Goal: Navigation & Orientation: Find specific page/section

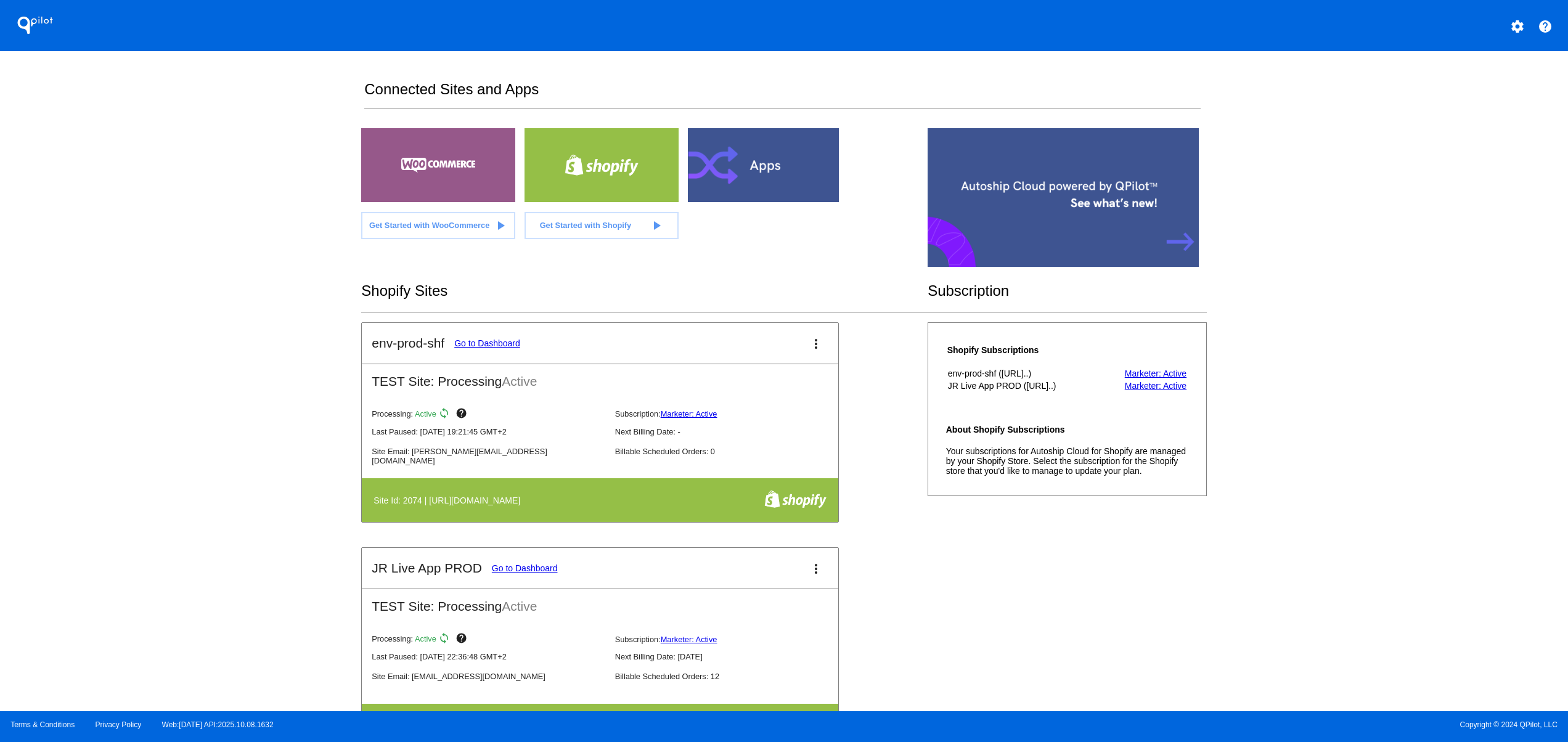
click at [340, 427] on div "QPilot settings help Connected Sites and Apps Get Started with WooCommerce play…" at bounding box center [784, 355] width 1568 height 711
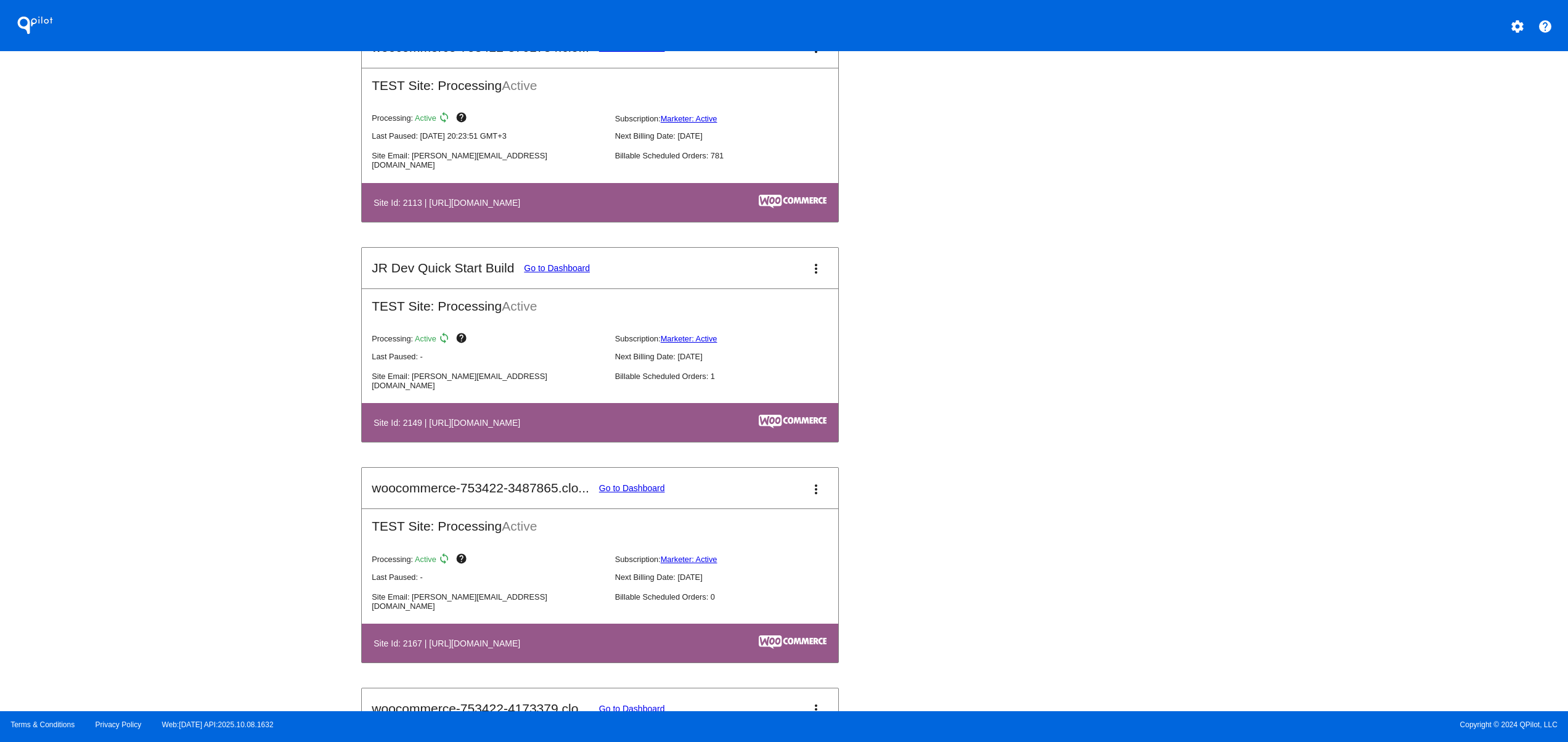
scroll to position [1478, 0]
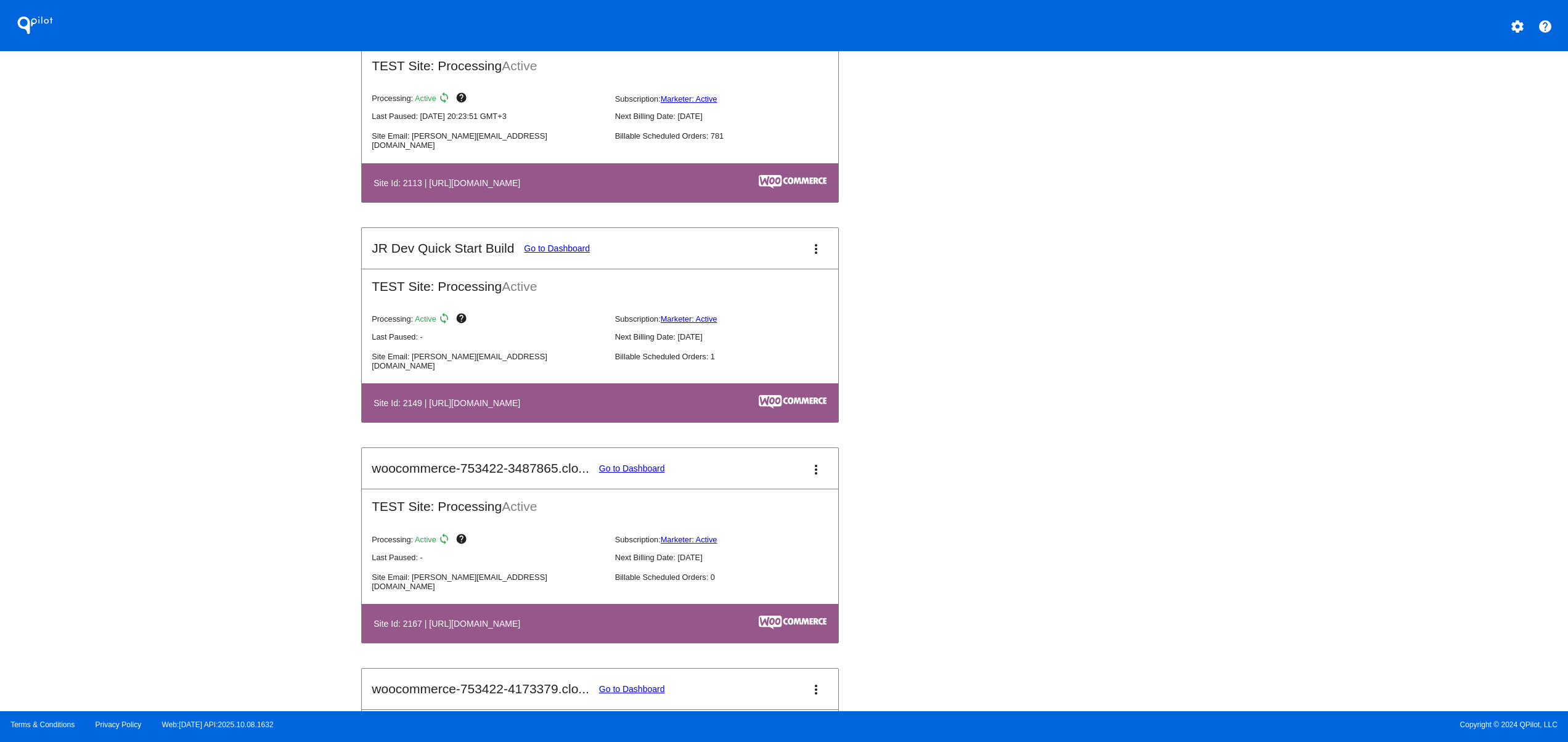
click at [1013, 585] on div "Waterboys PosOff Go to Dashboard more_vert PRODUCTION Site: Processing Active P…" at bounding box center [784, 227] width 844 height 1763
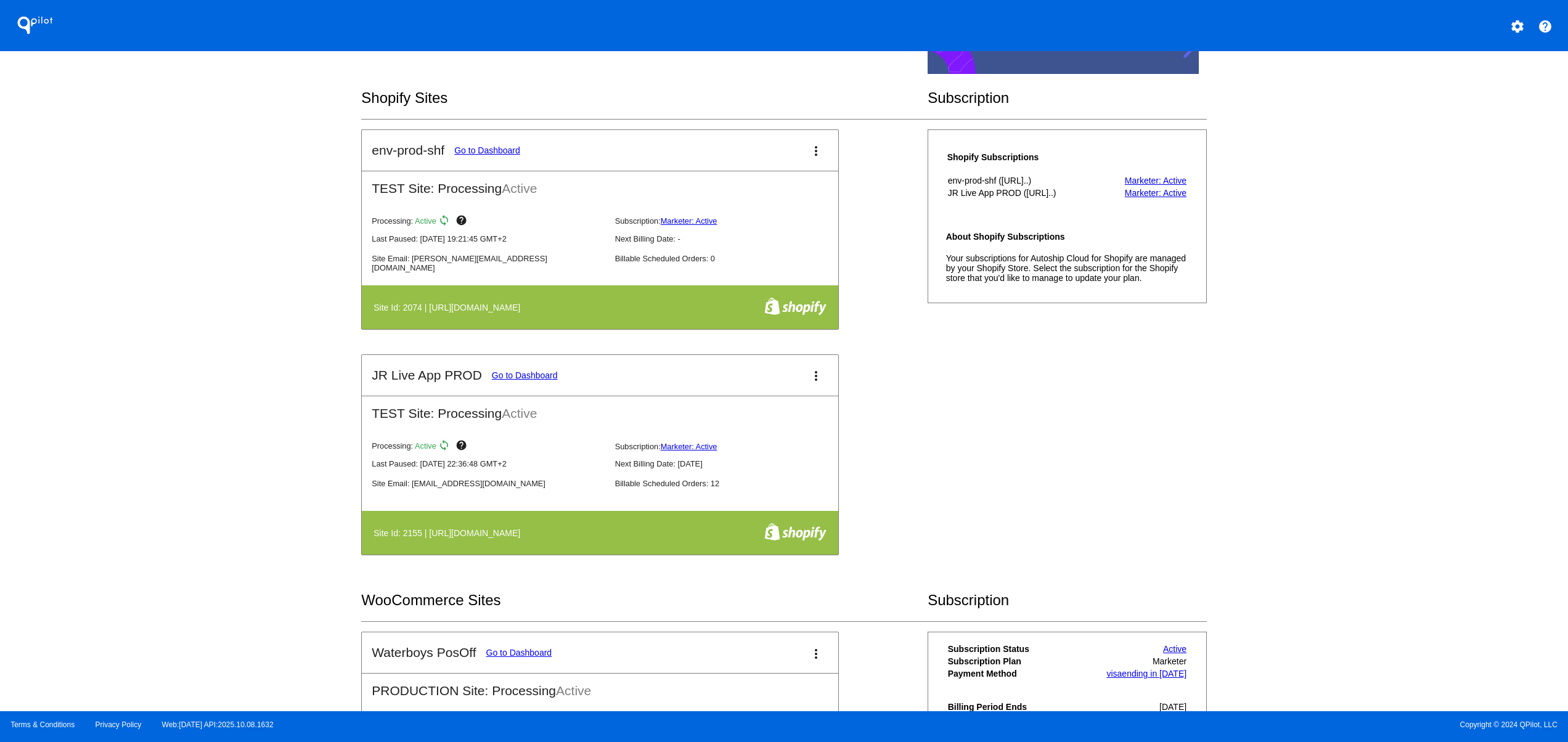
scroll to position [0, 0]
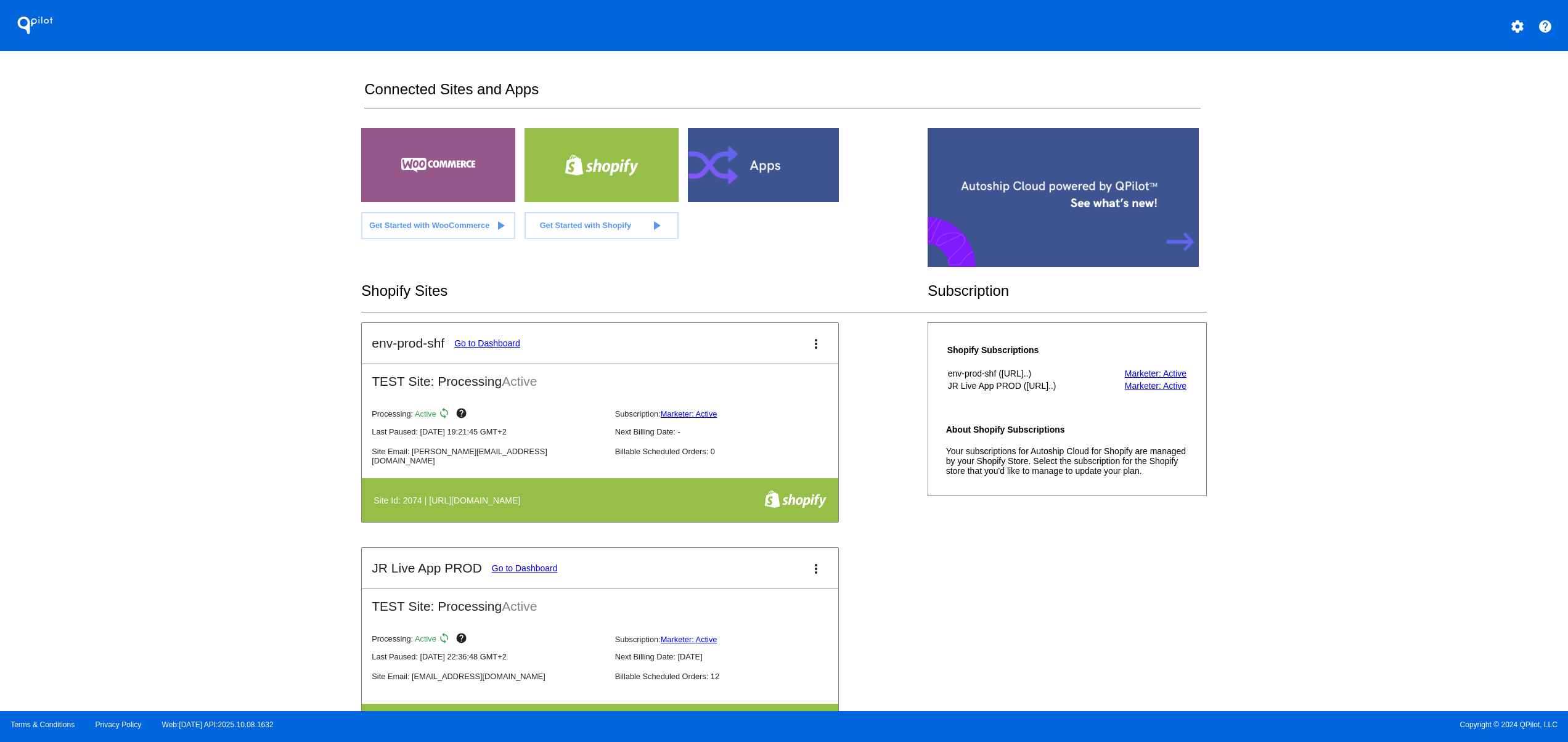
drag, startPoint x: 627, startPoint y: 460, endPoint x: 706, endPoint y: 458, distance: 79.0
click at [706, 458] on div "Processing: Active sync help Subscription: Marketer: Active Last Paused: 11/16/…" at bounding box center [609, 439] width 496 height 79
click at [975, 602] on div "env-prod-shf Go to Dashboard more_vert TEST Site: Processing Active Processing:…" at bounding box center [784, 547] width 844 height 450
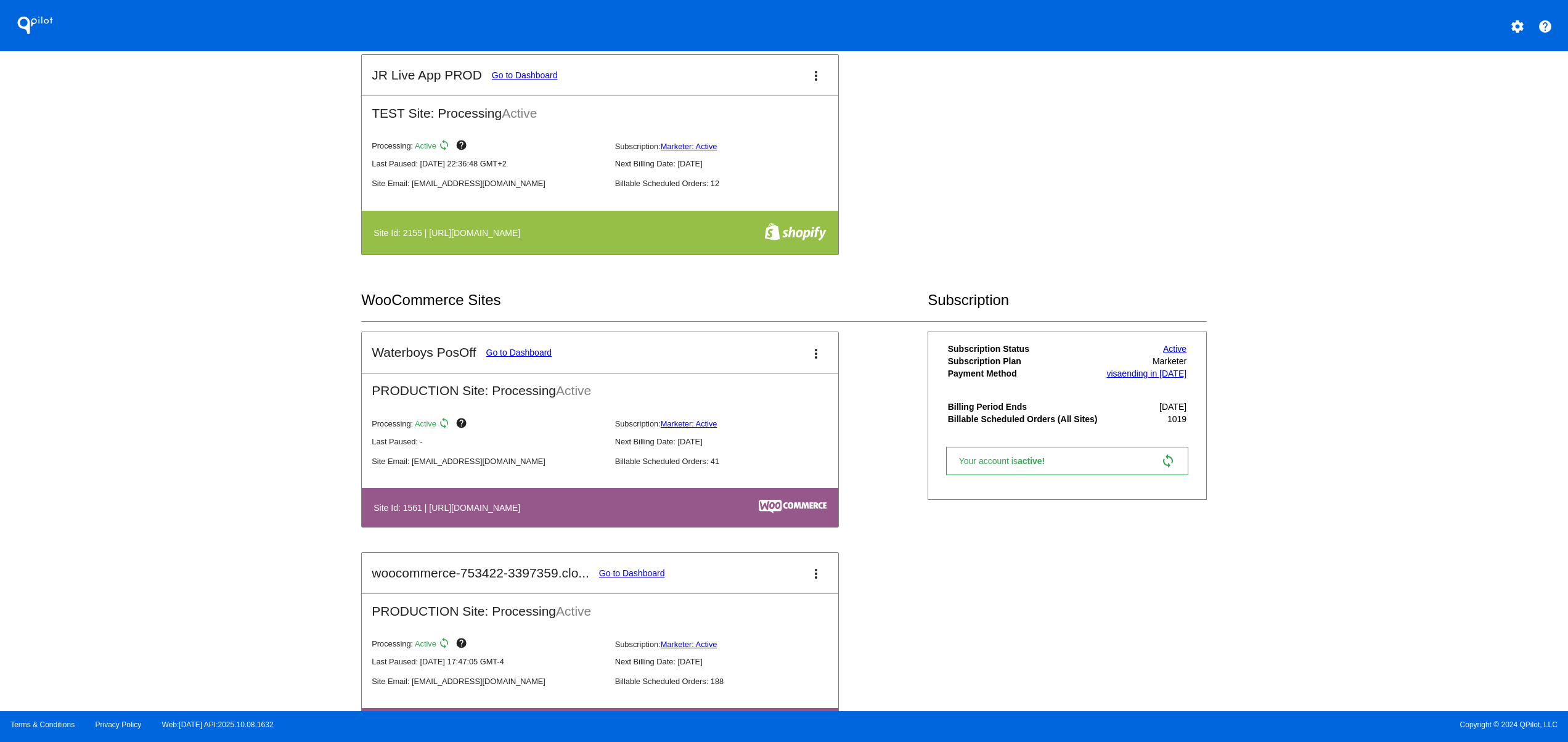
drag, startPoint x: 644, startPoint y: 457, endPoint x: 787, endPoint y: 458, distance: 143.0
click at [719, 457] on div "Site Email: jr@patternsinthecloud.com Billable Scheduled Orders: 41" at bounding box center [609, 458] width 476 height 20
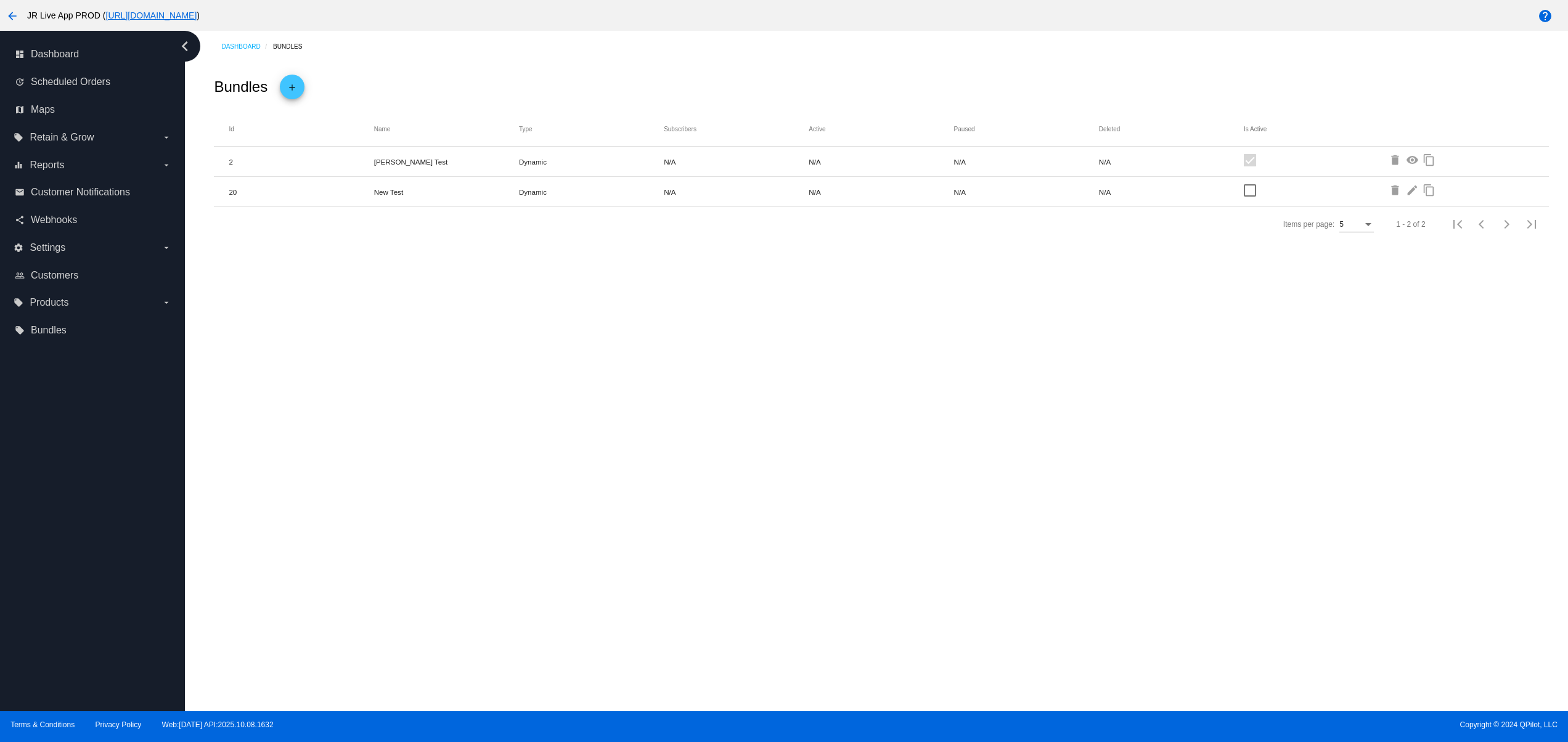
click at [811, 542] on div "Dashboard Bundles Bundles add Id Name Type Subscribers Active Paused Deleted Is…" at bounding box center [876, 370] width 1382 height 680
